Goal: Use online tool/utility

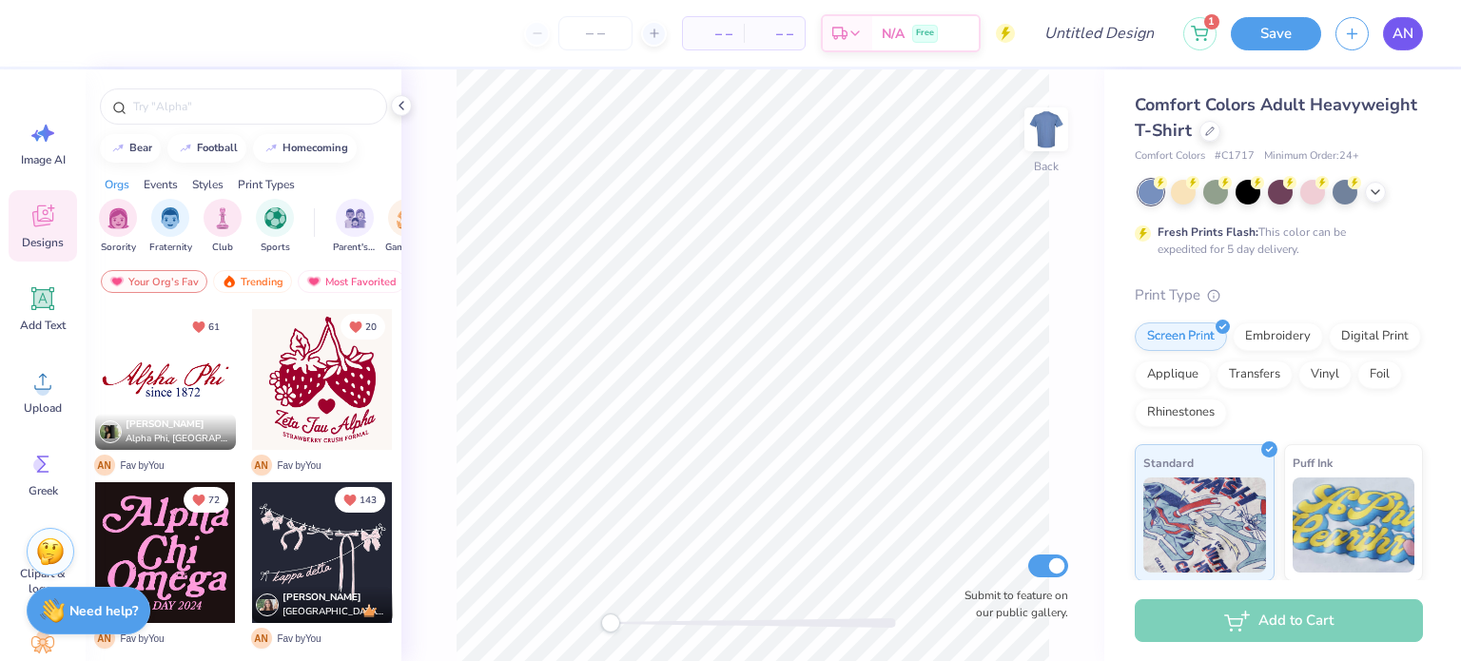
click at [1418, 36] on link "AN" at bounding box center [1403, 33] width 40 height 33
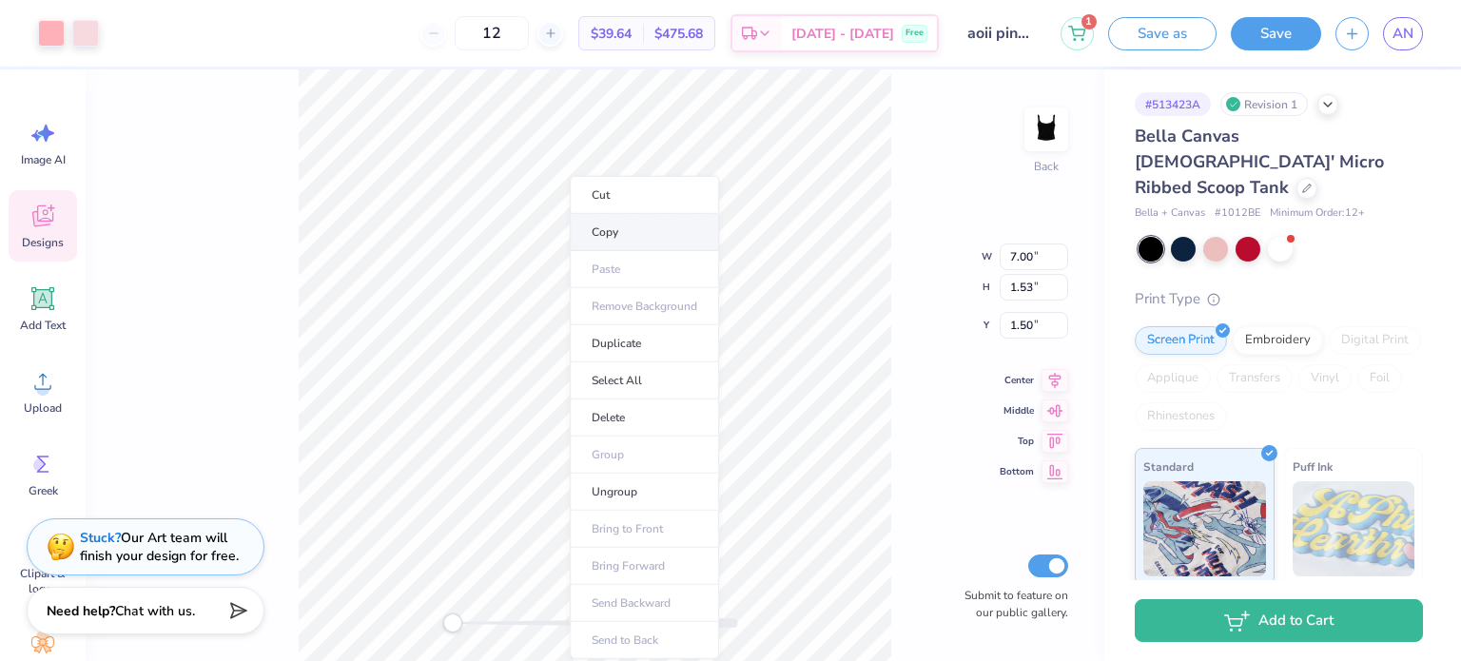
click at [620, 233] on li "Copy" at bounding box center [644, 232] width 149 height 37
click at [955, 169] on div "Back W 7.00 7.00 " H 1.53 1.53 " Y 1.50 1.50 " Center Middle Top Bottom Submit …" at bounding box center [595, 365] width 1019 height 592
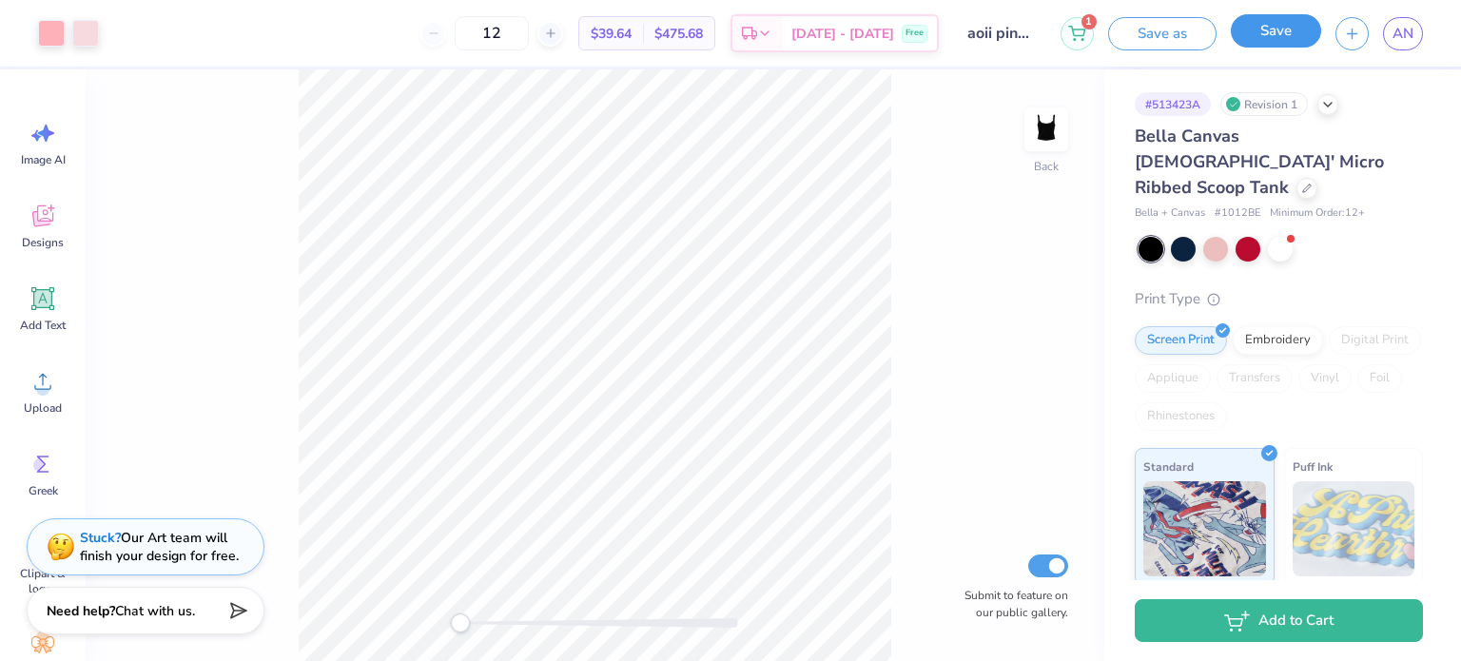
click at [1279, 41] on button "Save" at bounding box center [1276, 30] width 90 height 33
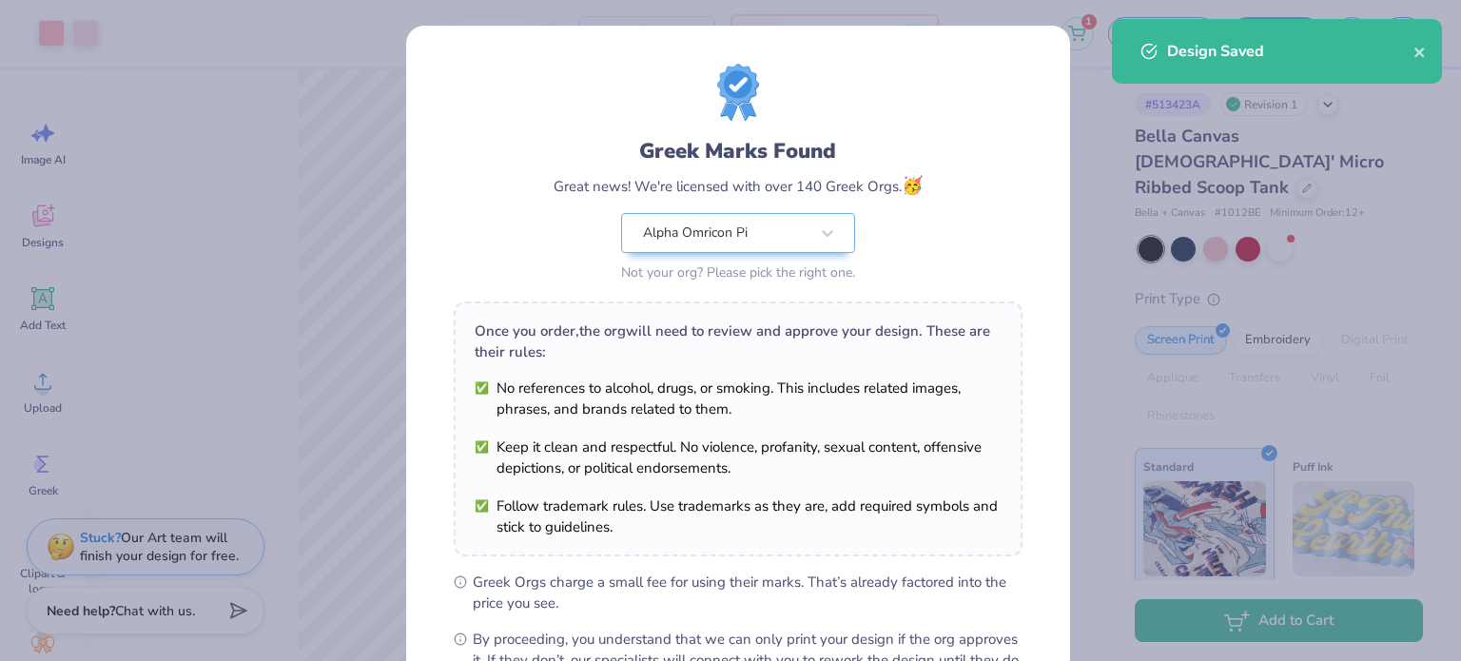
scroll to position [227, 0]
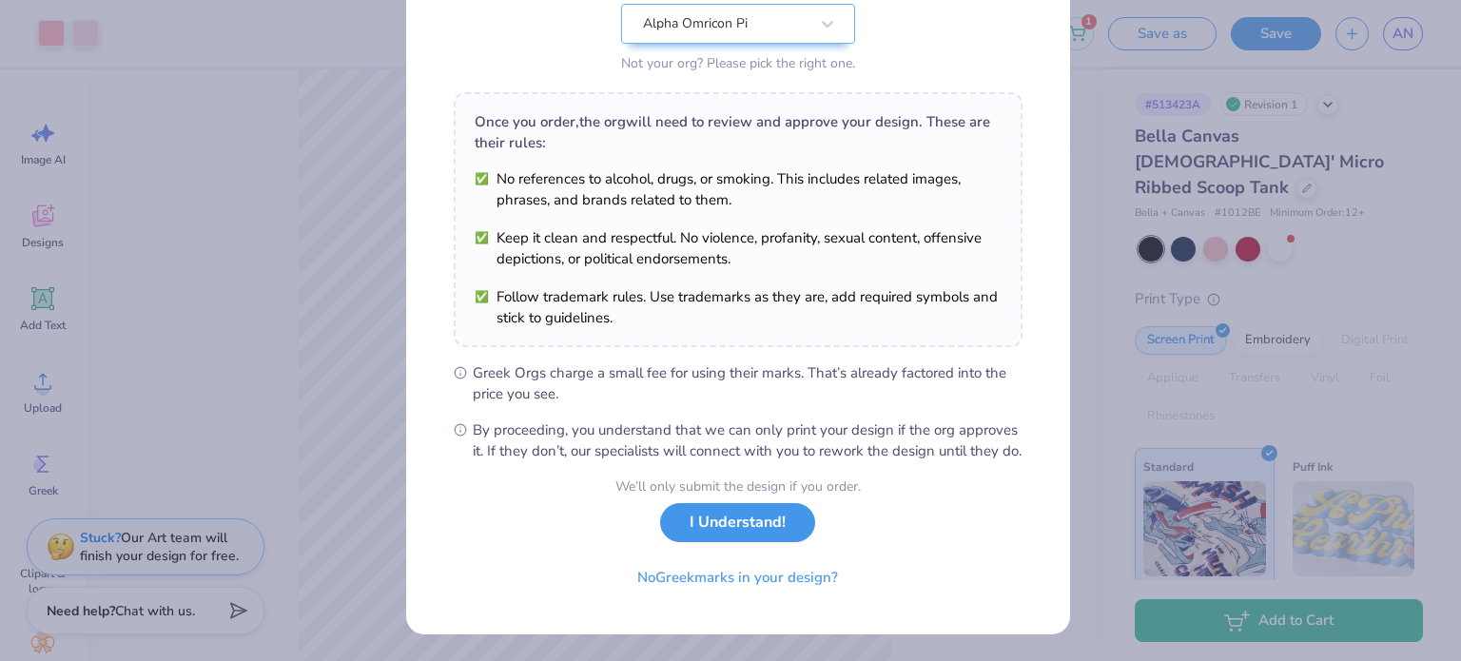
click at [690, 513] on button "I Understand!" at bounding box center [737, 522] width 155 height 39
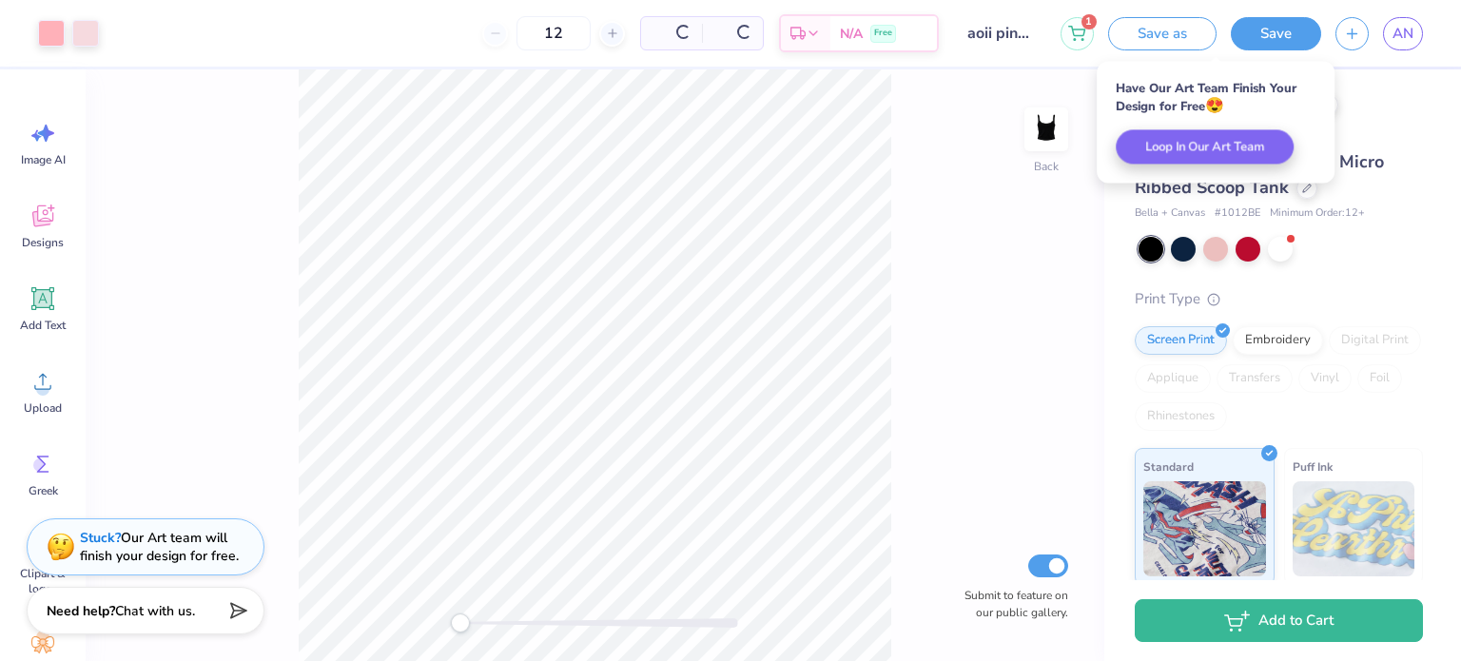
scroll to position [0, 0]
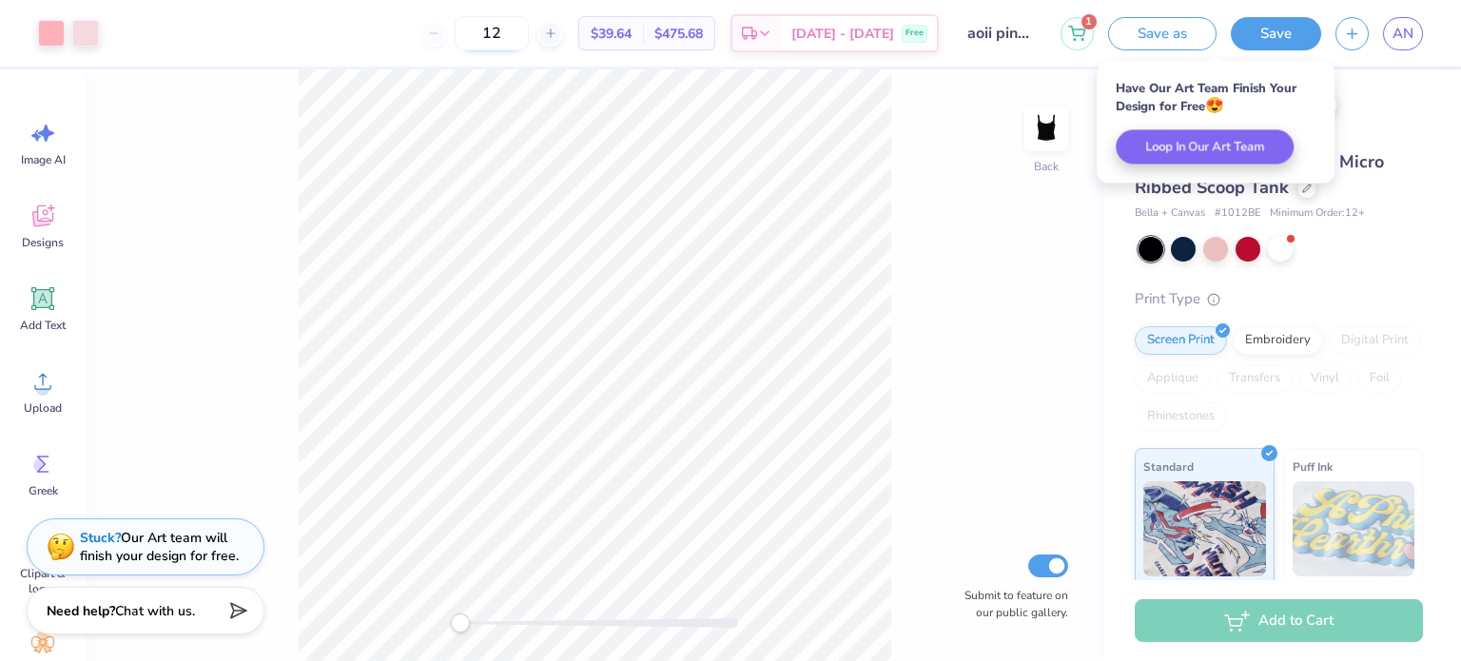
click at [529, 20] on input "12" at bounding box center [492, 33] width 74 height 34
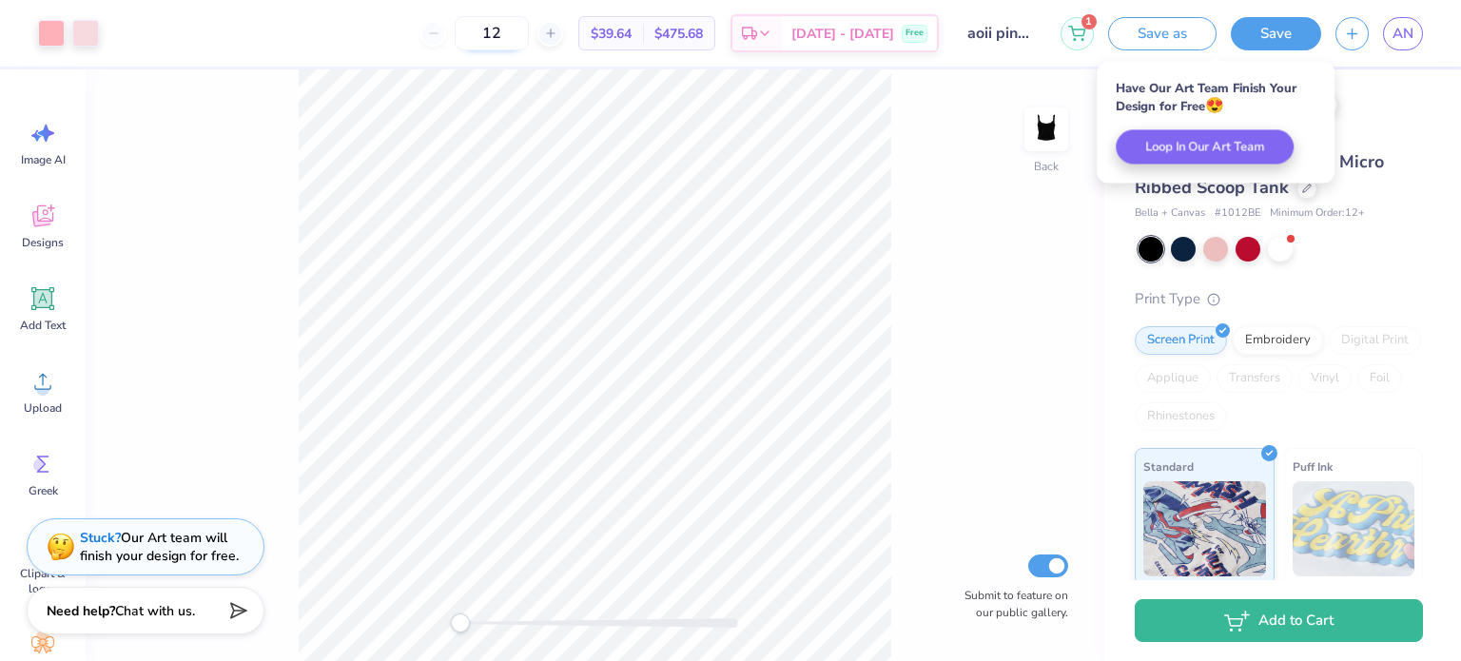
type input "1"
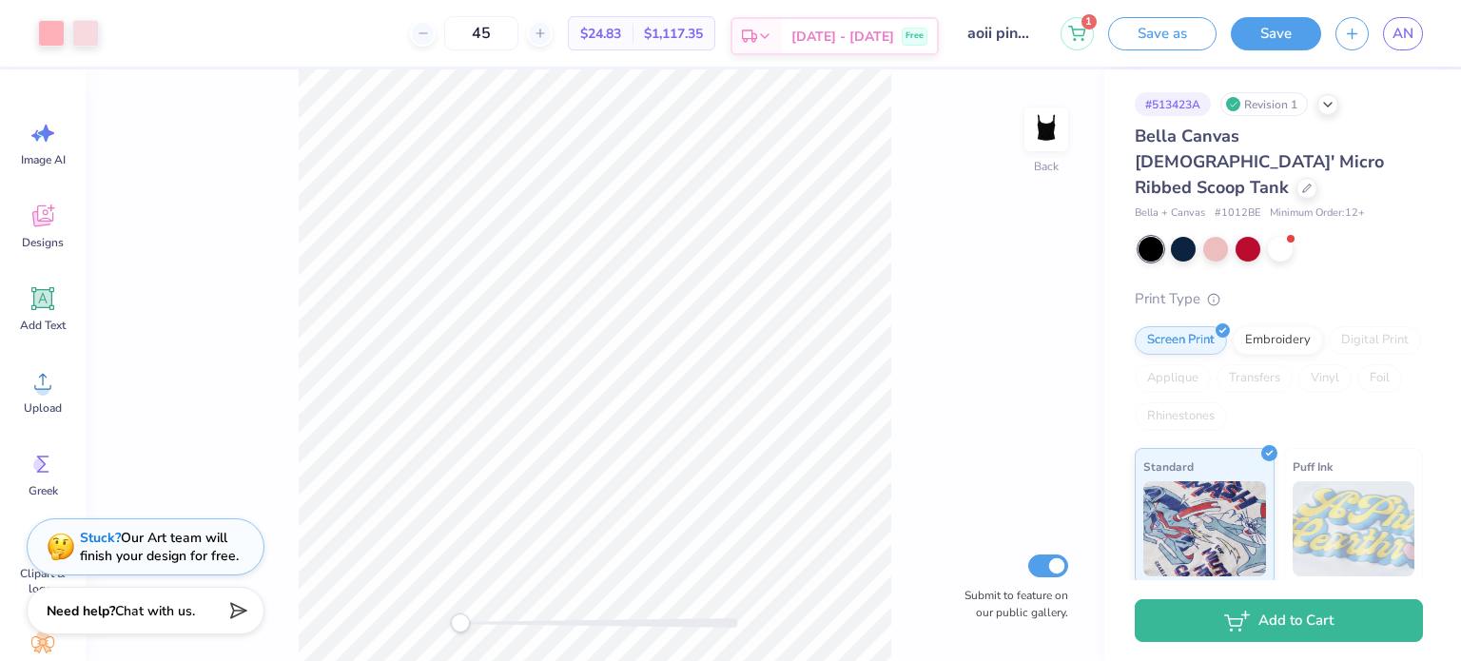
type input "45"
